Goal: Task Accomplishment & Management: Manage account settings

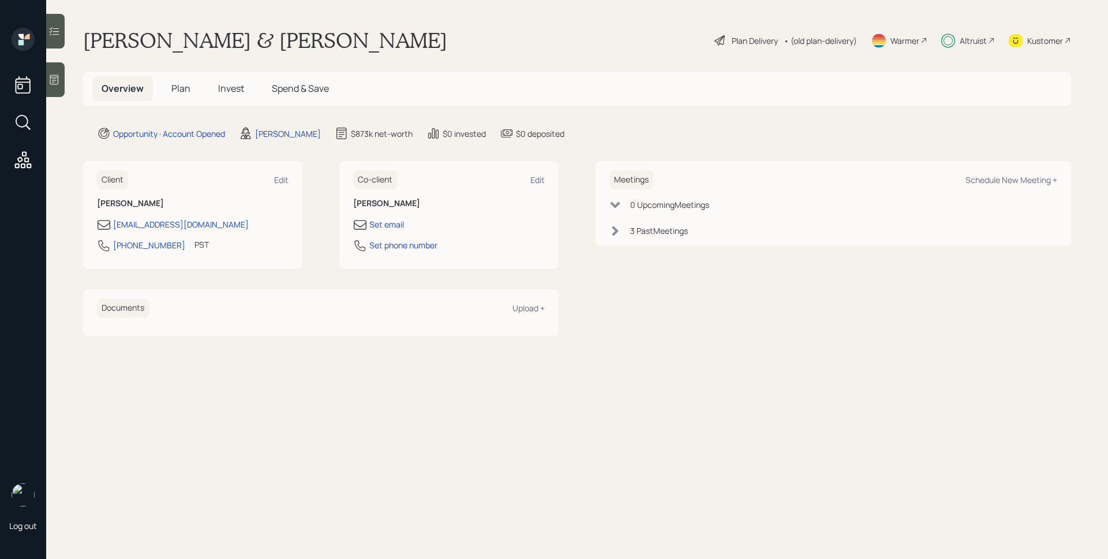
click at [241, 96] on h5 "Invest" at bounding box center [231, 88] width 44 height 25
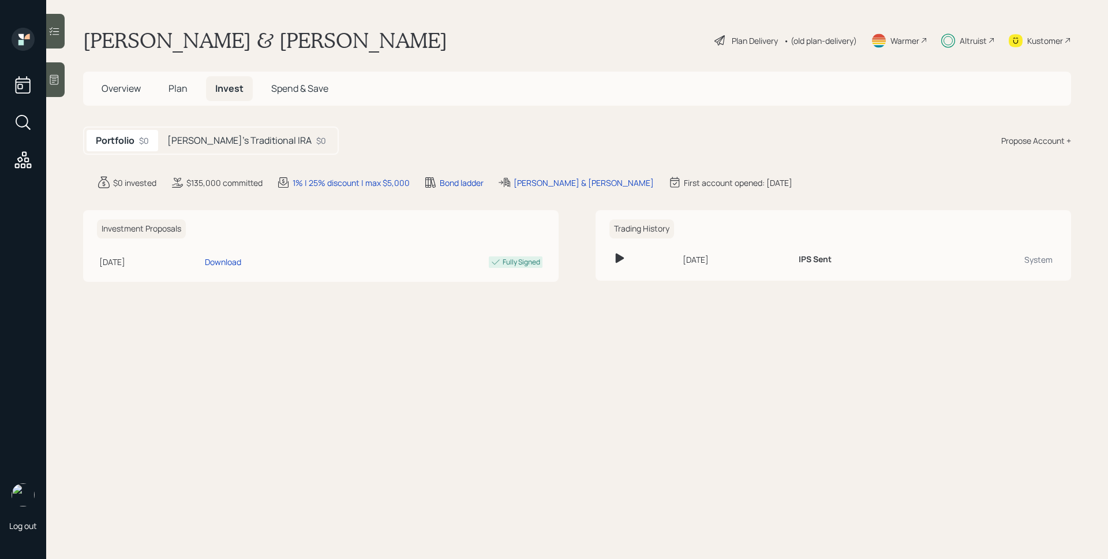
click at [234, 141] on h5 "Anita's Traditional IRA" at bounding box center [239, 140] width 144 height 11
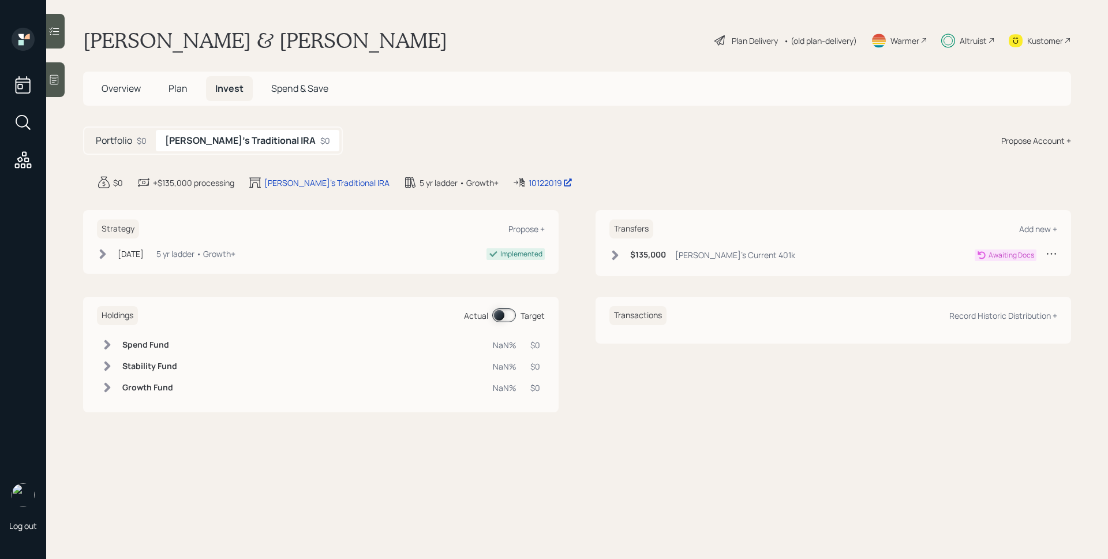
click at [587, 167] on main "Anita & Steven Norman Plan Delivery • (old plan-delivery) Warmer Altruist Kusto…" at bounding box center [577, 279] width 1062 height 559
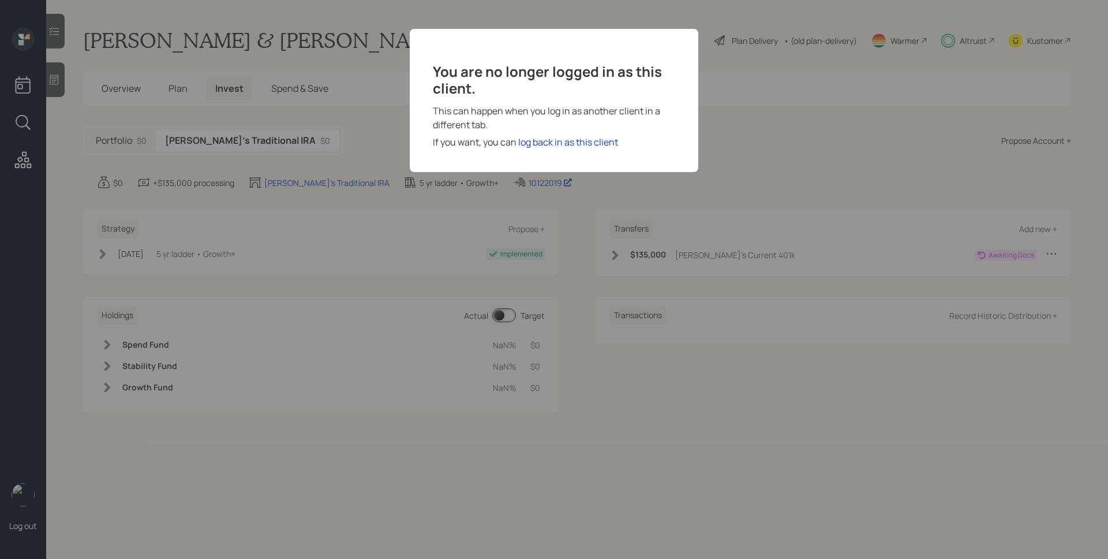
click at [597, 143] on div "log back in as this client" at bounding box center [568, 142] width 100 height 14
